Goal: Task Accomplishment & Management: Manage account settings

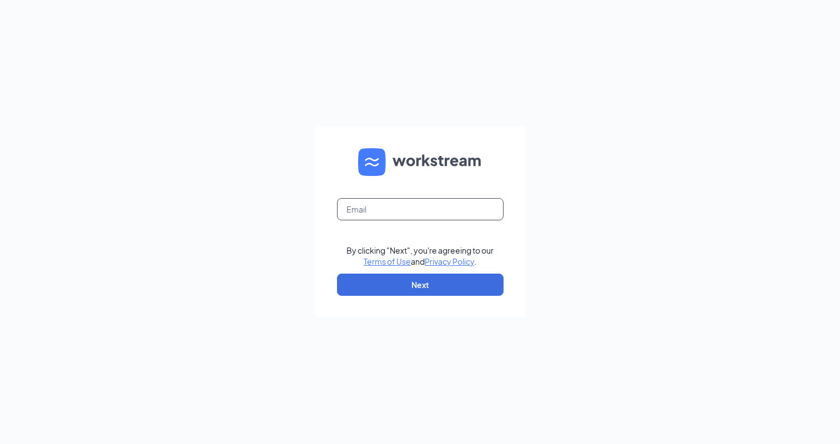
click at [367, 206] on input "text" at bounding box center [420, 209] width 167 height 22
type input "rs035350@tacobell.com"
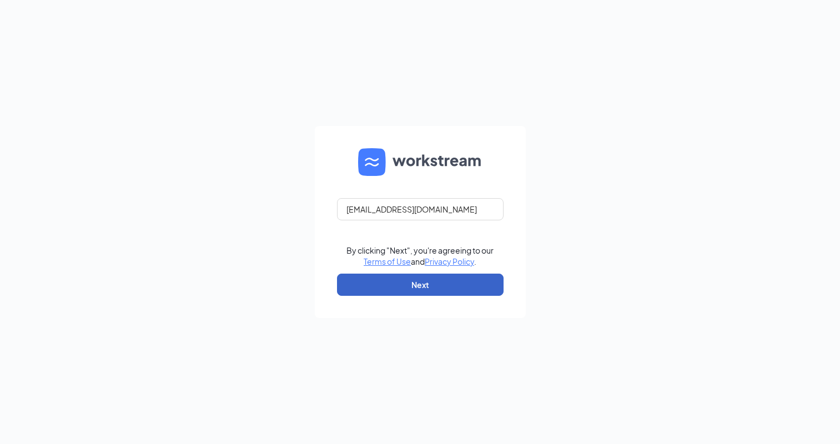
click at [398, 288] on button "Next" at bounding box center [420, 285] width 167 height 22
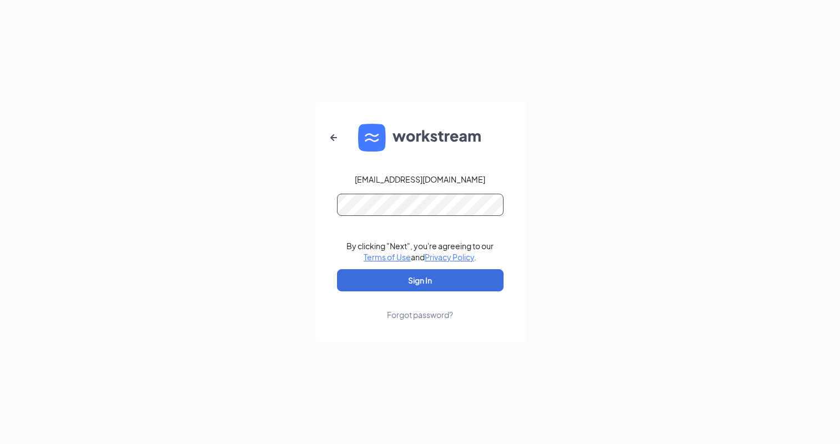
click at [337, 269] on button "Sign In" at bounding box center [420, 280] width 167 height 22
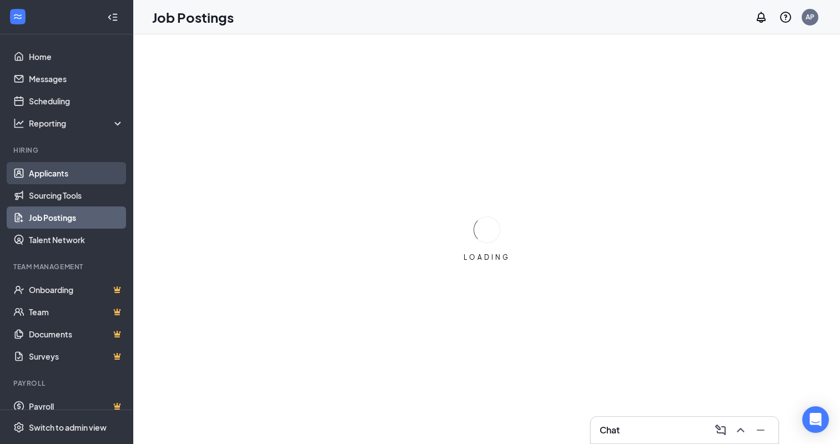
click at [59, 174] on link "Applicants" at bounding box center [76, 173] width 95 height 22
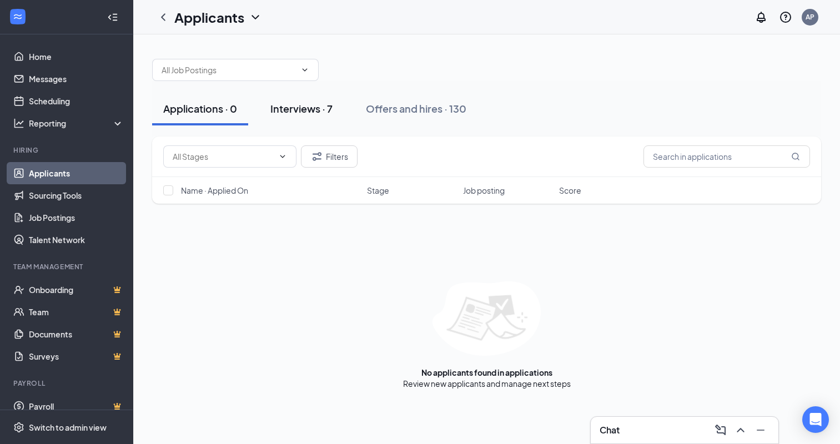
click at [314, 109] on div "Interviews · 7" at bounding box center [301, 109] width 62 height 14
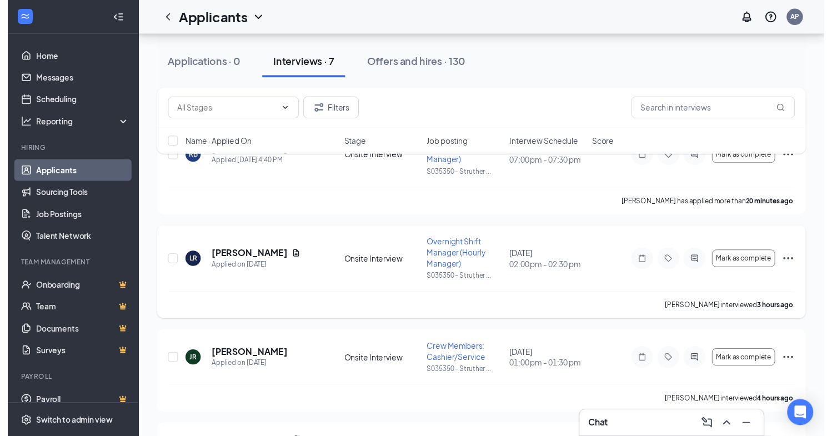
scroll to position [111, 0]
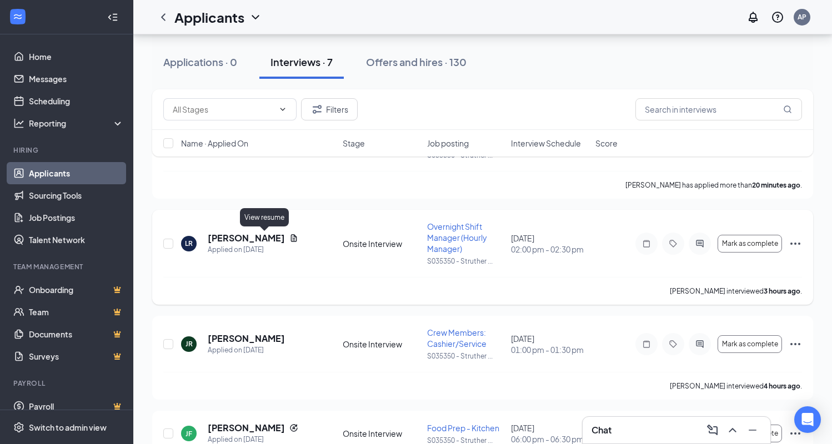
click at [289, 238] on icon "Document" at bounding box center [293, 238] width 9 height 9
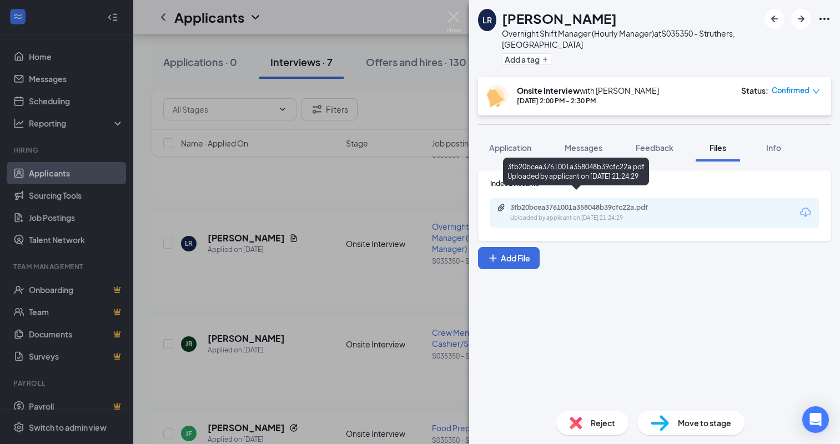
click at [557, 214] on div "Uploaded by applicant on Aug 24, 2025 at 21:24:29" at bounding box center [593, 218] width 167 height 9
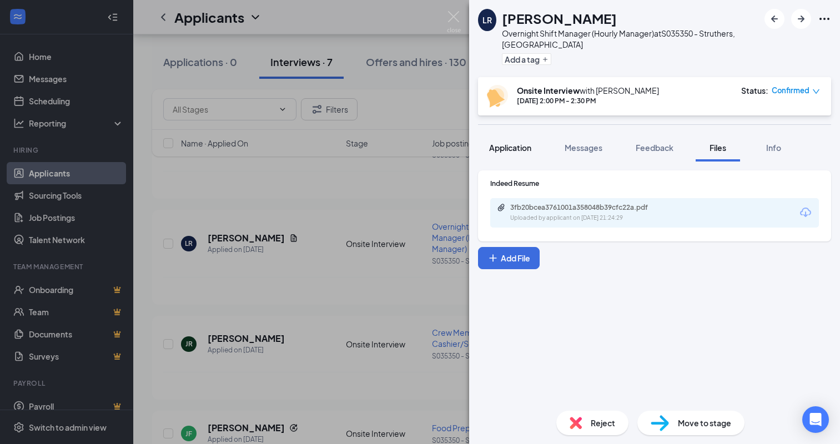
click at [510, 143] on span "Application" at bounding box center [510, 148] width 42 height 10
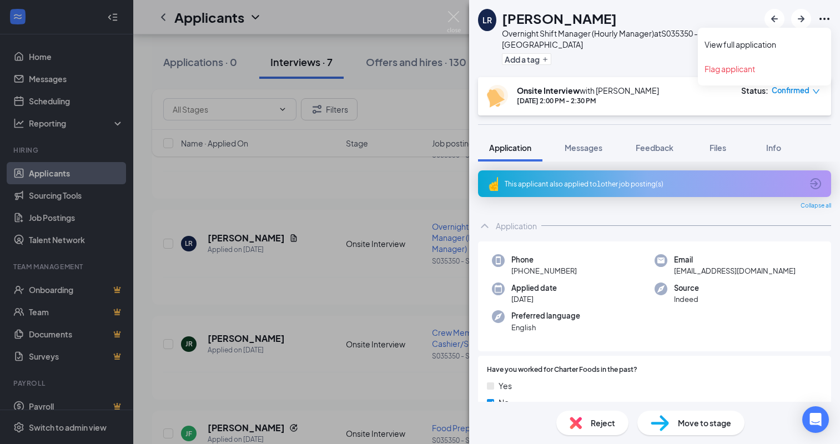
click at [825, 25] on icon "Ellipses" at bounding box center [824, 18] width 13 height 13
click at [739, 41] on link "View full application" at bounding box center [765, 44] width 120 height 11
click at [357, 183] on div "LR Lottra Roth Overnight Shift Manager (Hourly Manager) at S035350 - Struthers,…" at bounding box center [420, 222] width 840 height 444
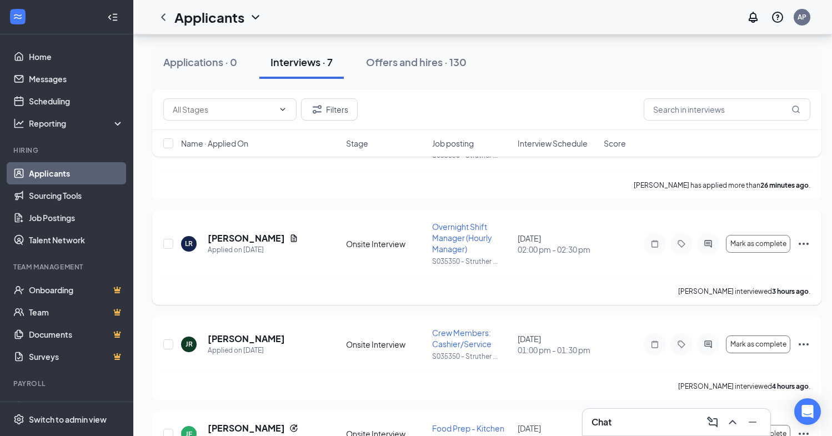
click at [797, 243] on icon "Ellipses" at bounding box center [803, 243] width 13 height 13
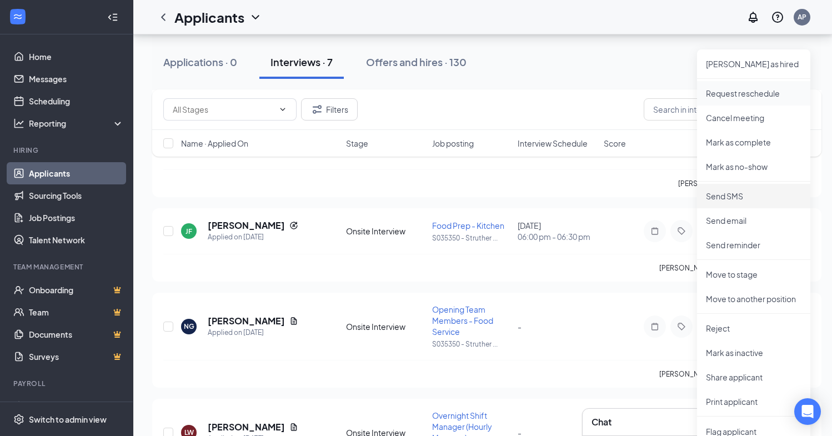
scroll to position [333, 0]
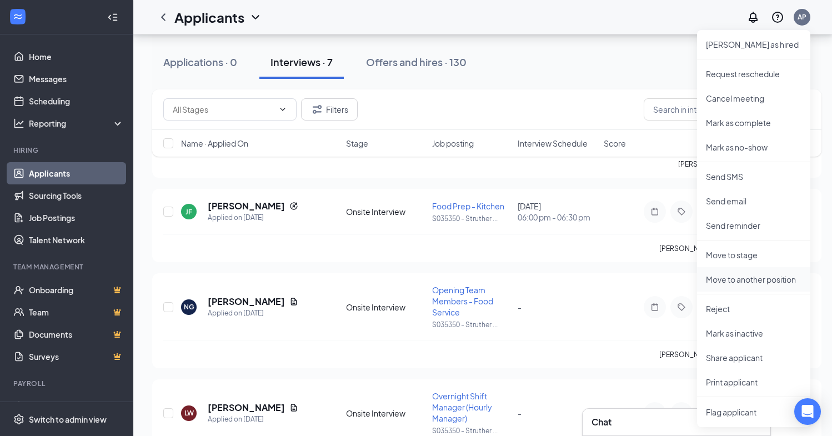
click at [753, 286] on li "Move to another position" at bounding box center [753, 279] width 113 height 24
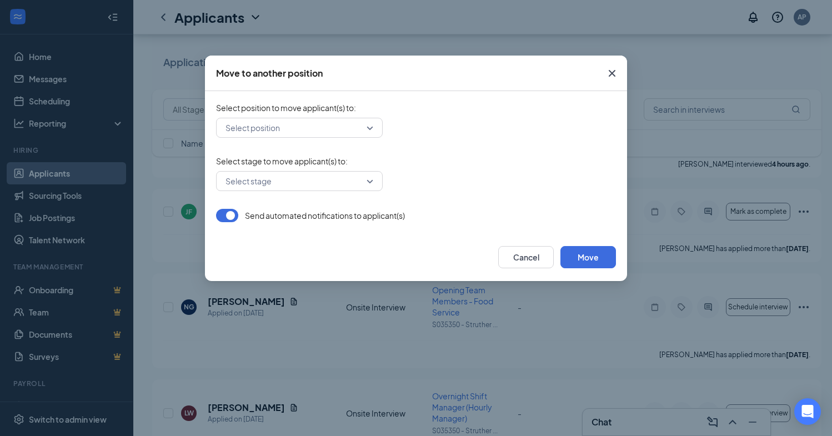
click at [258, 129] on input "search" at bounding box center [295, 127] width 145 height 19
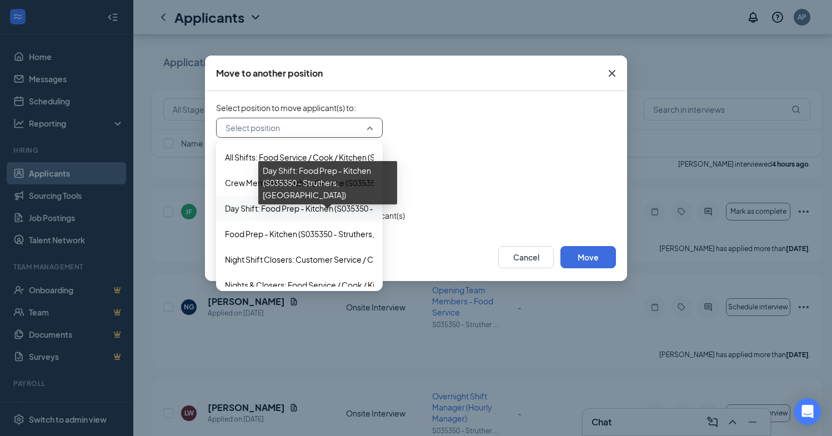
click at [270, 207] on span "Day Shift: Food Prep - Kitchen (S035350 - Struthers, OH)" at bounding box center [360, 208] width 270 height 12
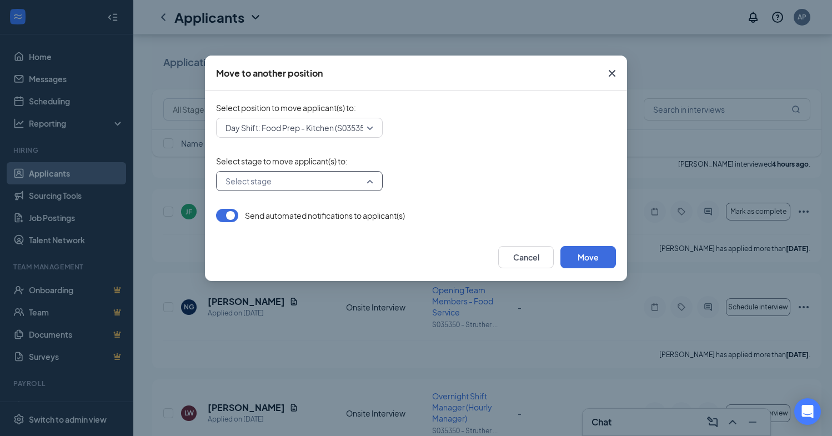
click at [260, 183] on input "search" at bounding box center [295, 181] width 145 height 19
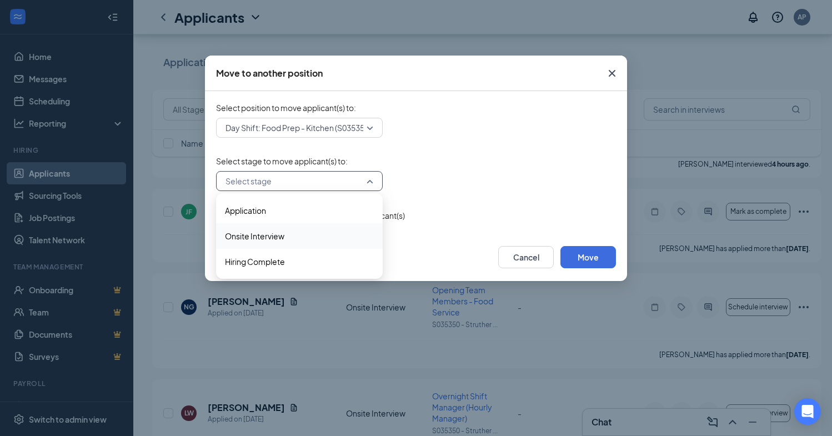
click at [258, 235] on span "Onsite Interview" at bounding box center [254, 236] width 59 height 12
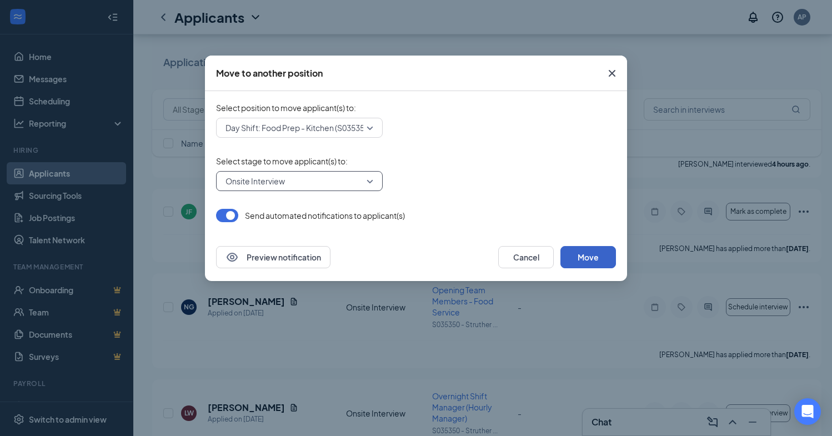
click at [598, 250] on button "Move" at bounding box center [588, 257] width 56 height 22
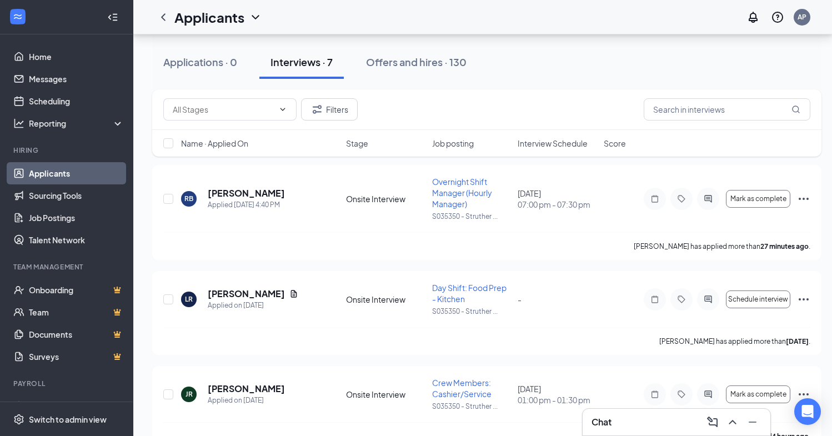
scroll to position [106, 0]
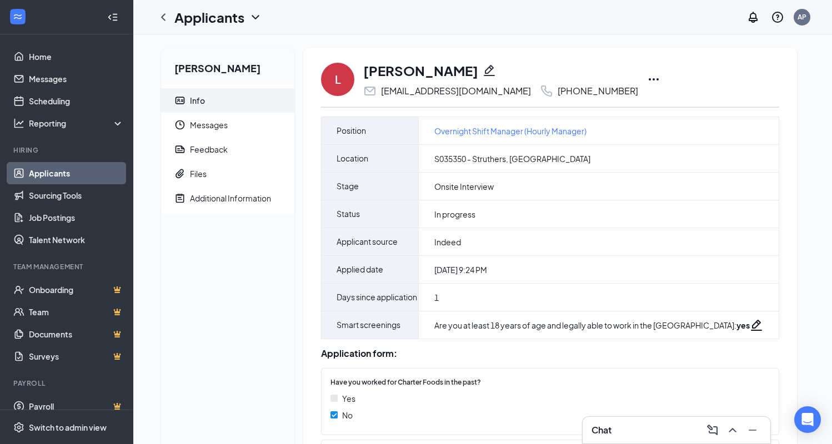
click at [483, 71] on icon "Pencil" at bounding box center [489, 70] width 13 height 13
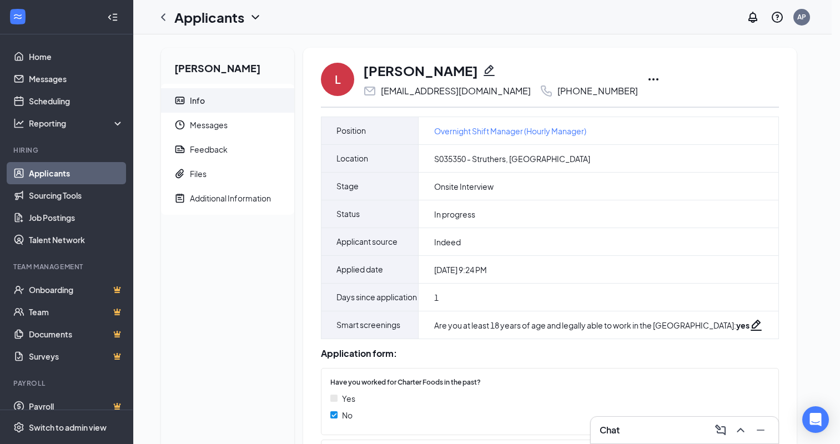
type input "[PHONE_NUMBER]"
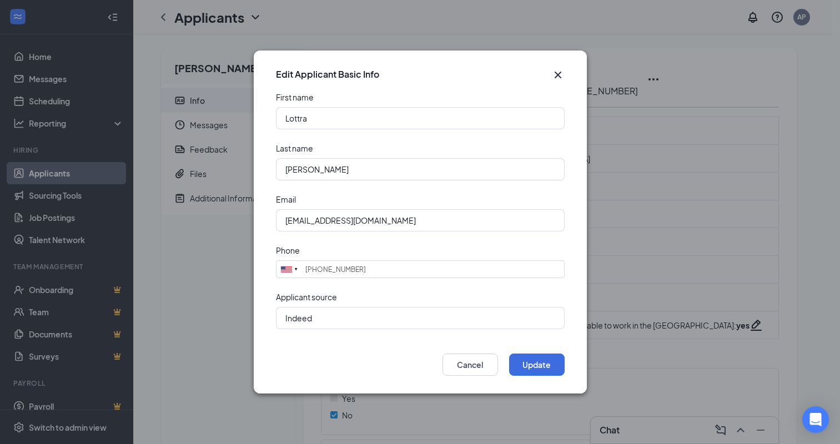
click at [560, 74] on icon "Cross" at bounding box center [557, 74] width 13 height 13
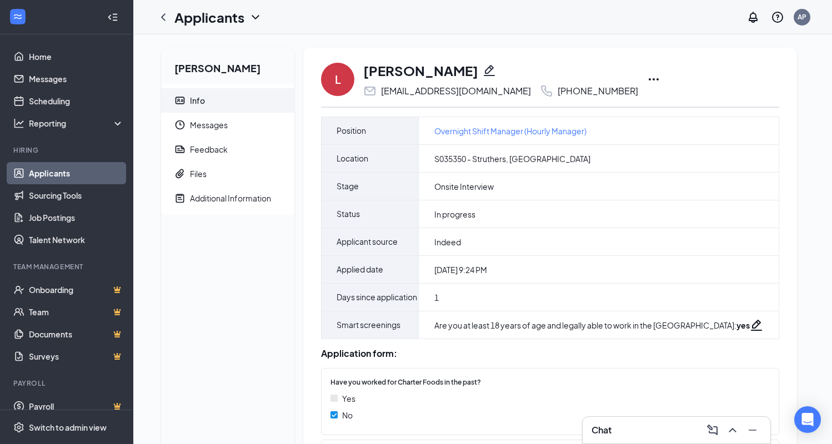
click at [647, 82] on icon "Ellipses" at bounding box center [653, 79] width 13 height 13
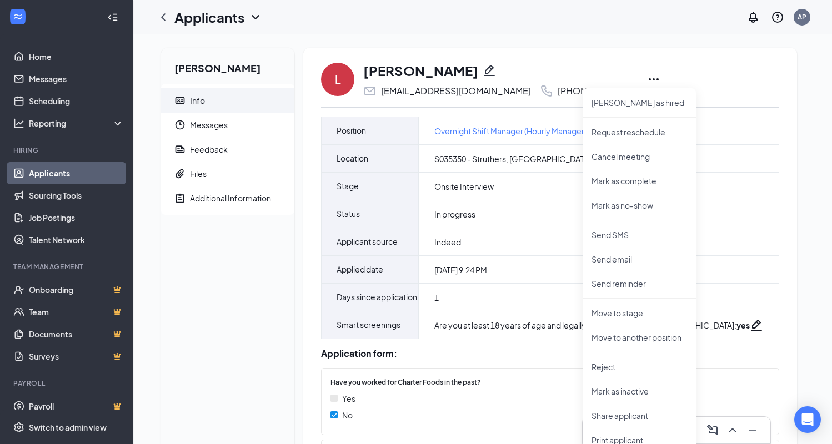
click at [282, 92] on span "Info" at bounding box center [238, 100] width 96 height 24
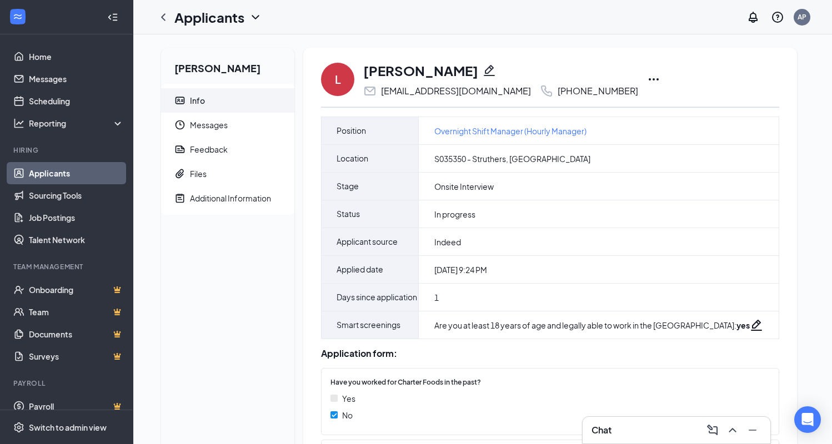
drag, startPoint x: 448, startPoint y: 126, endPoint x: 746, endPoint y: 70, distance: 302.8
click at [746, 70] on div "Lottra [PERSON_NAME] Info Messages Feedback Files Additional Information L Lott…" at bounding box center [482, 335] width 661 height 574
